Goal: Transaction & Acquisition: Purchase product/service

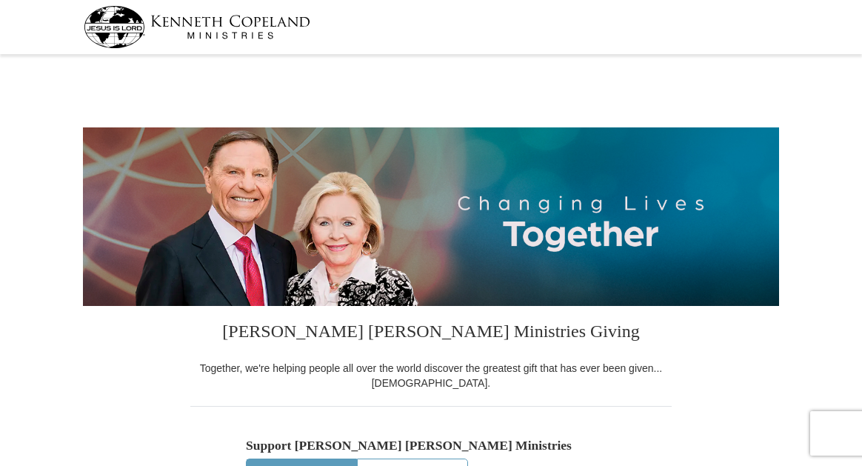
select select "SC"
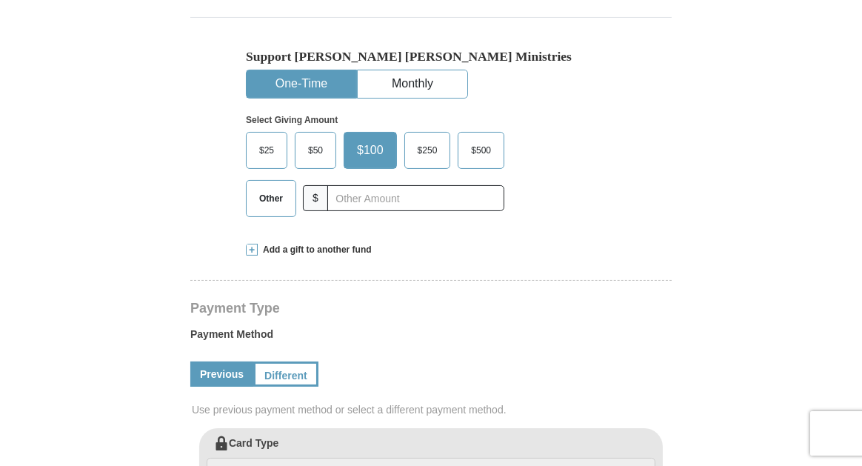
scroll to position [427, 0]
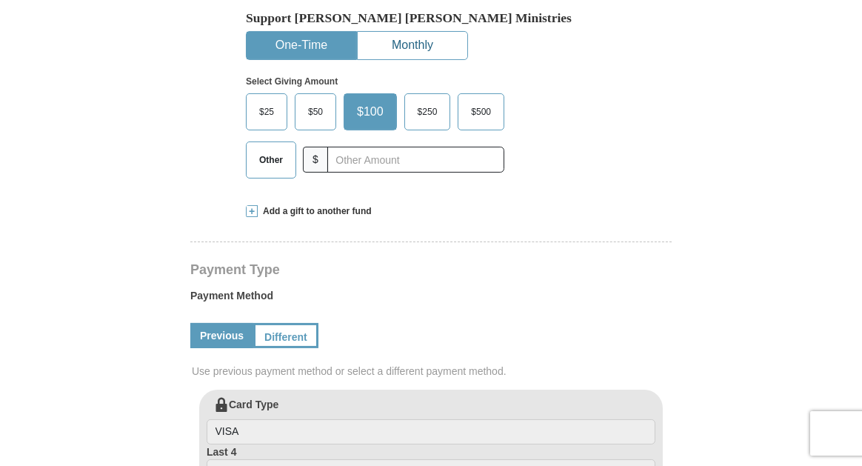
click at [402, 46] on button "Monthly" at bounding box center [413, 45] width 110 height 27
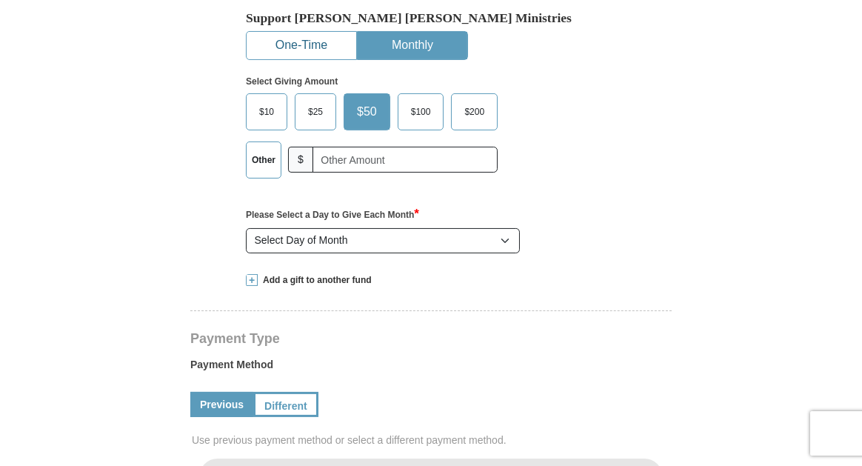
click at [281, 47] on button "One-Time" at bounding box center [302, 45] width 110 height 27
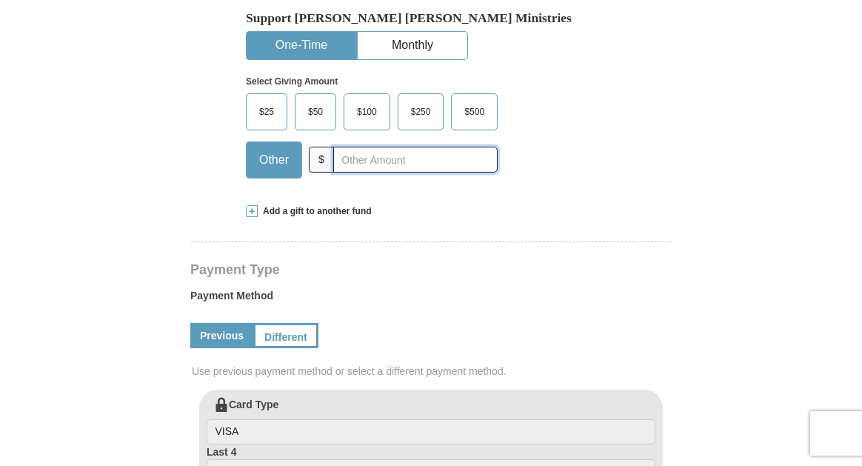
click at [404, 161] on input "text" at bounding box center [415, 160] width 164 height 26
type input "210.00"
click at [122, 243] on form "[PERSON_NAME] [PERSON_NAME] Ministries Giving Together, we're helping people al…" at bounding box center [431, 411] width 696 height 1558
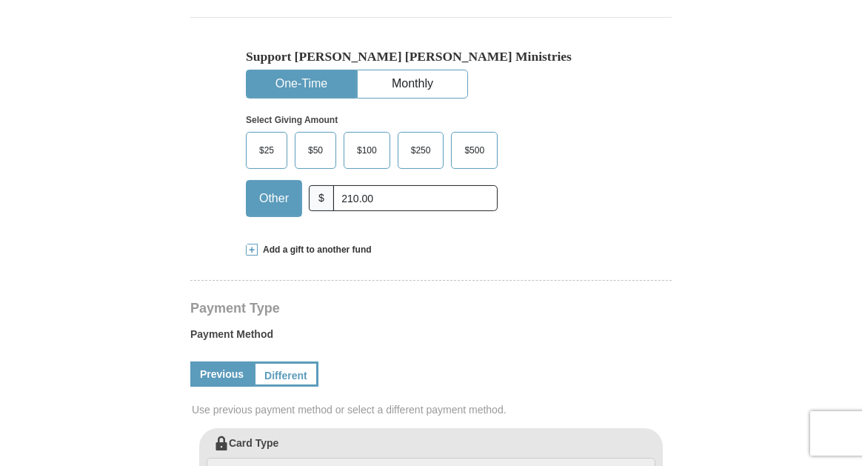
scroll to position [350, 0]
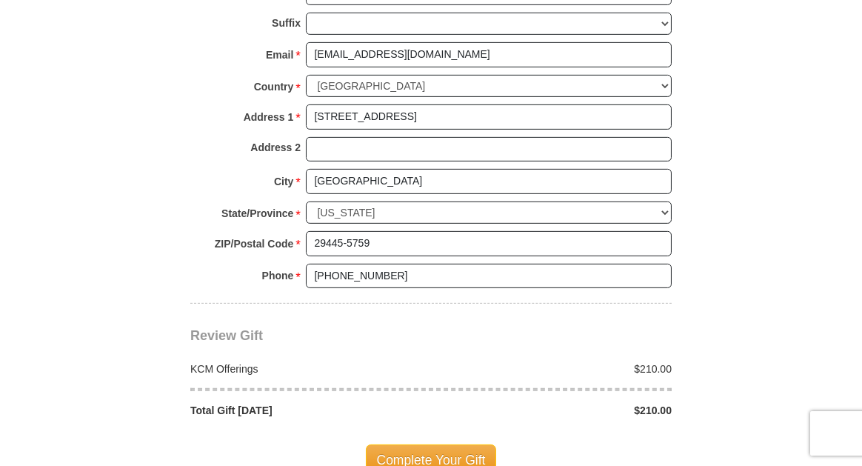
scroll to position [1127, 0]
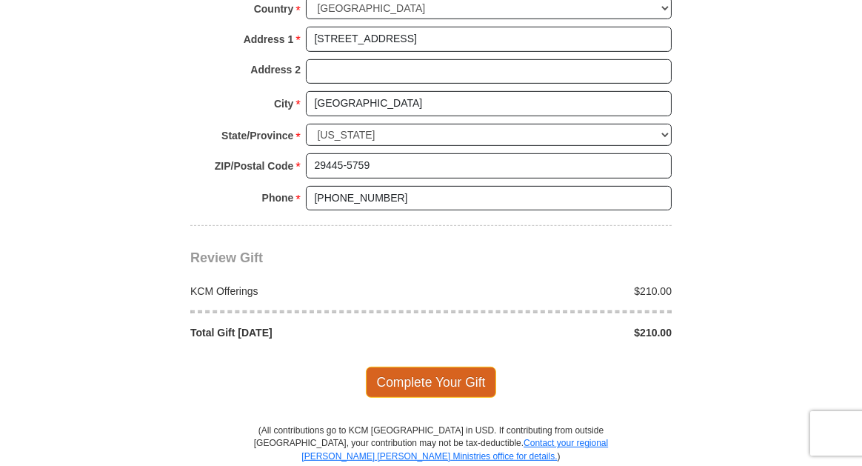
click at [416, 367] on span "Complete Your Gift" at bounding box center [431, 382] width 131 height 31
